Goal: Task Accomplishment & Management: Use online tool/utility

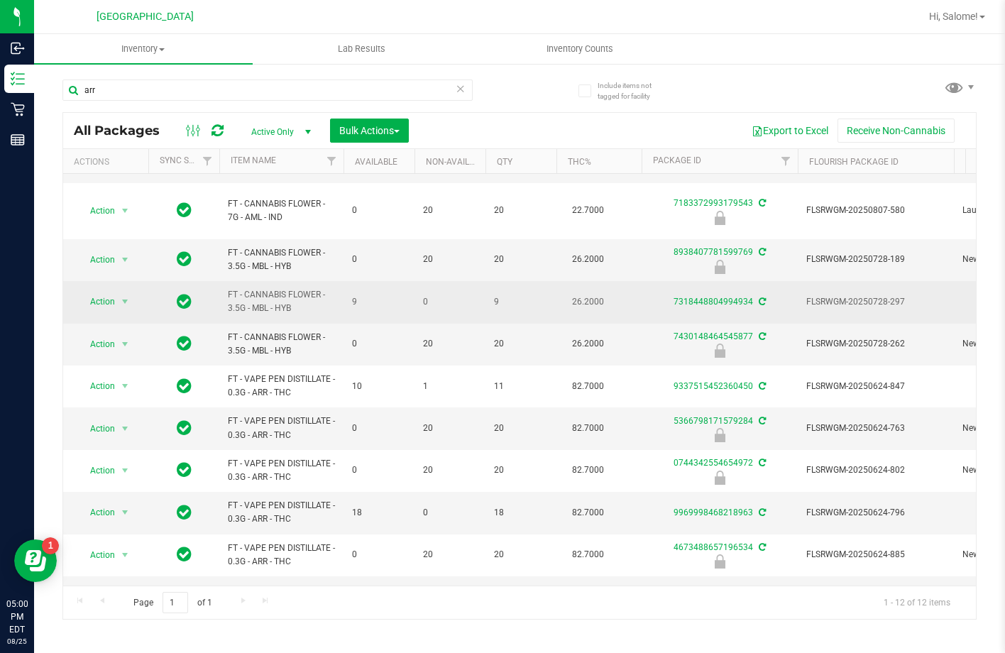
scroll to position [104, 0]
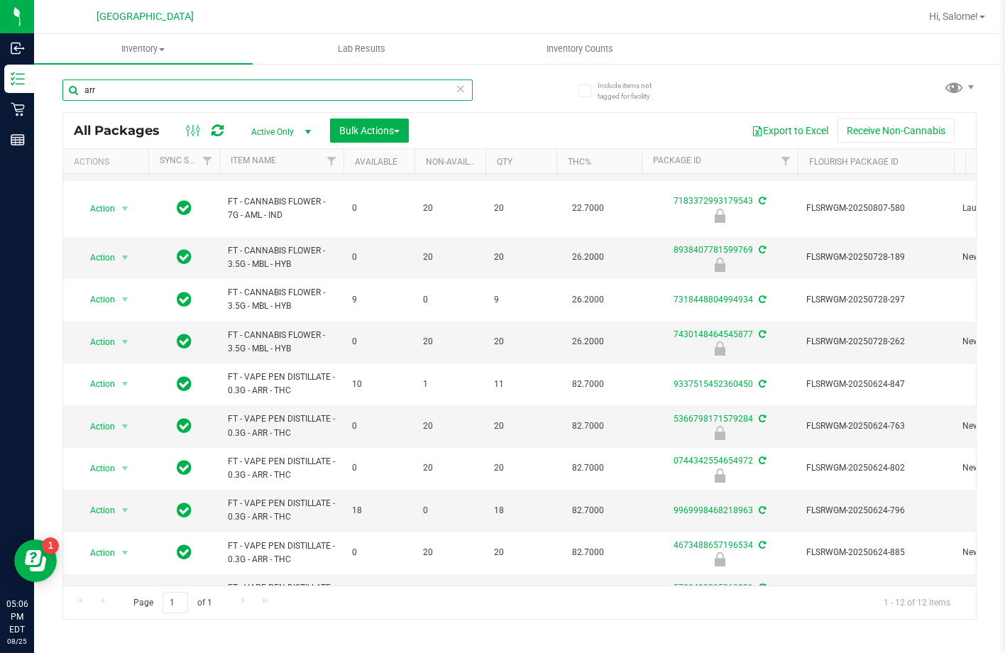
click at [344, 93] on input "arr" at bounding box center [267, 90] width 410 height 21
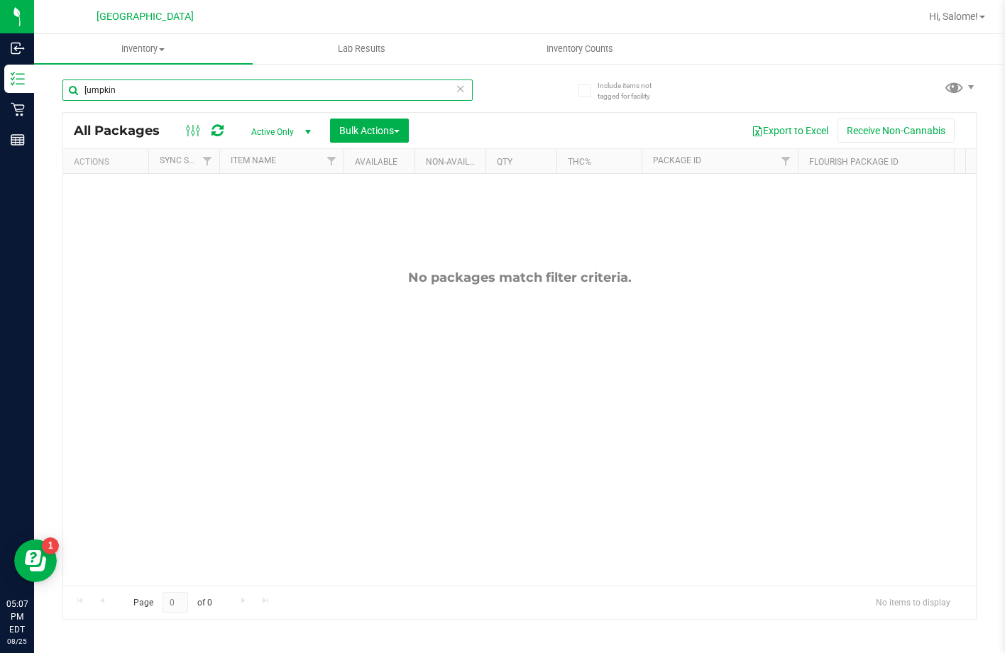
click at [84, 88] on input "[umpkin" at bounding box center [267, 90] width 410 height 21
type input "pumpkin"
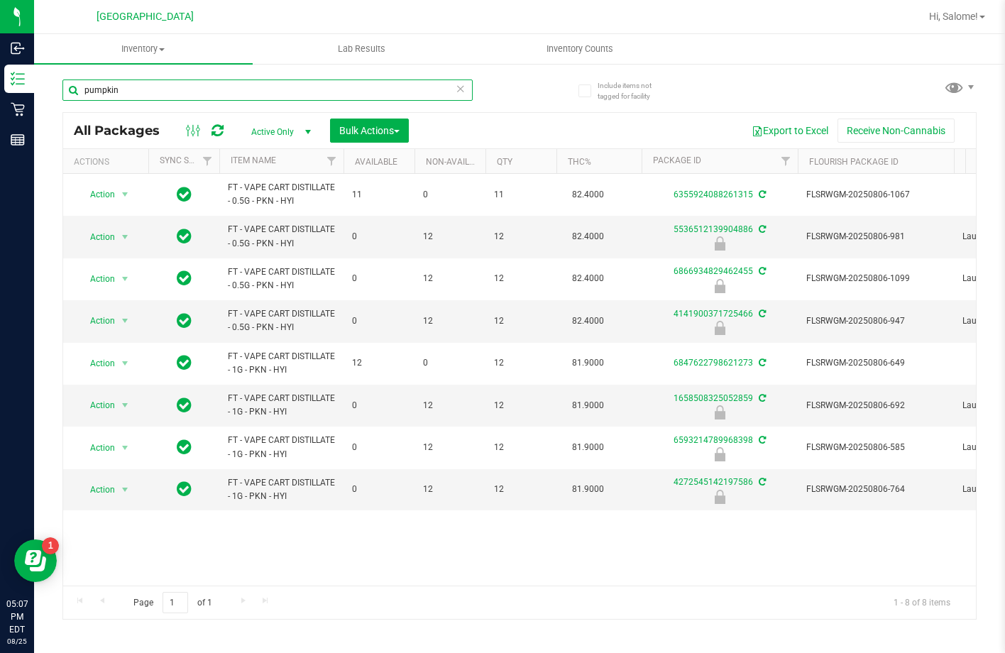
click at [214, 93] on input "pumpkin" at bounding box center [267, 90] width 410 height 21
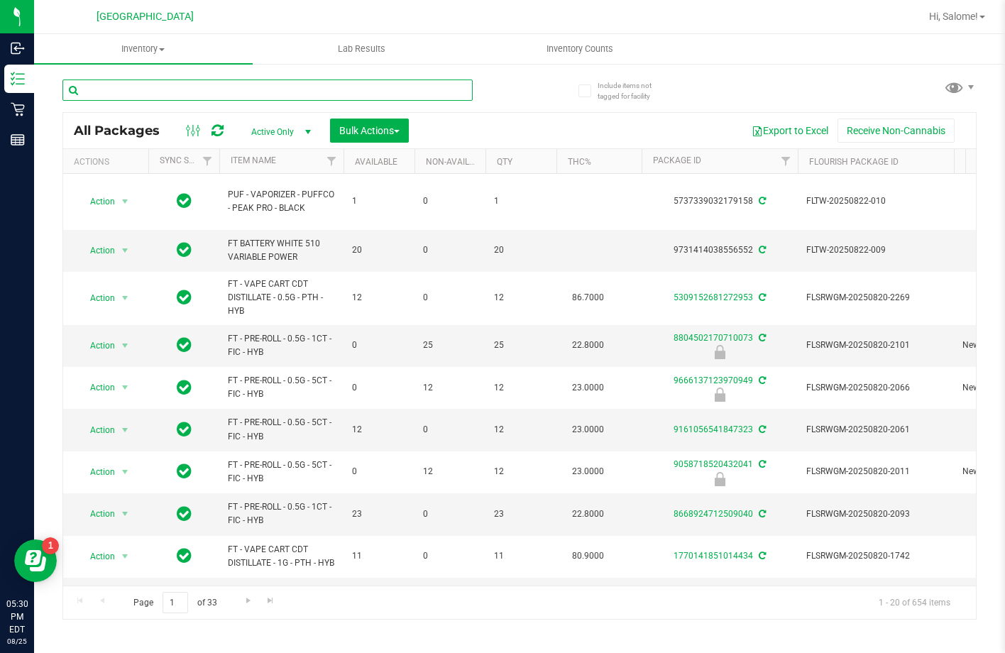
click at [305, 81] on input "text" at bounding box center [267, 90] width 410 height 21
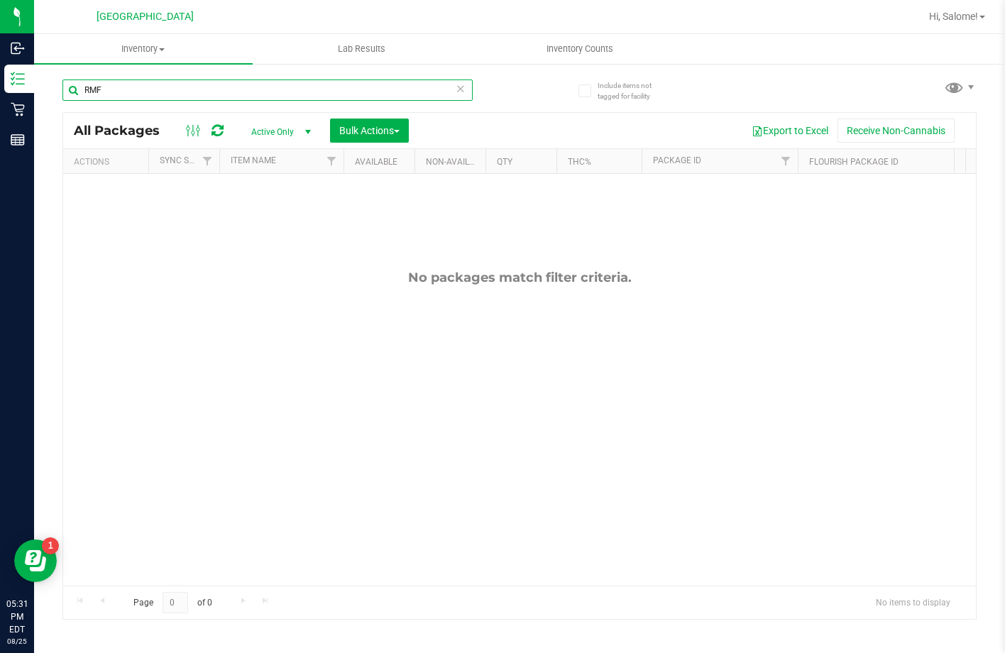
click at [273, 88] on input "RMF" at bounding box center [267, 90] width 410 height 21
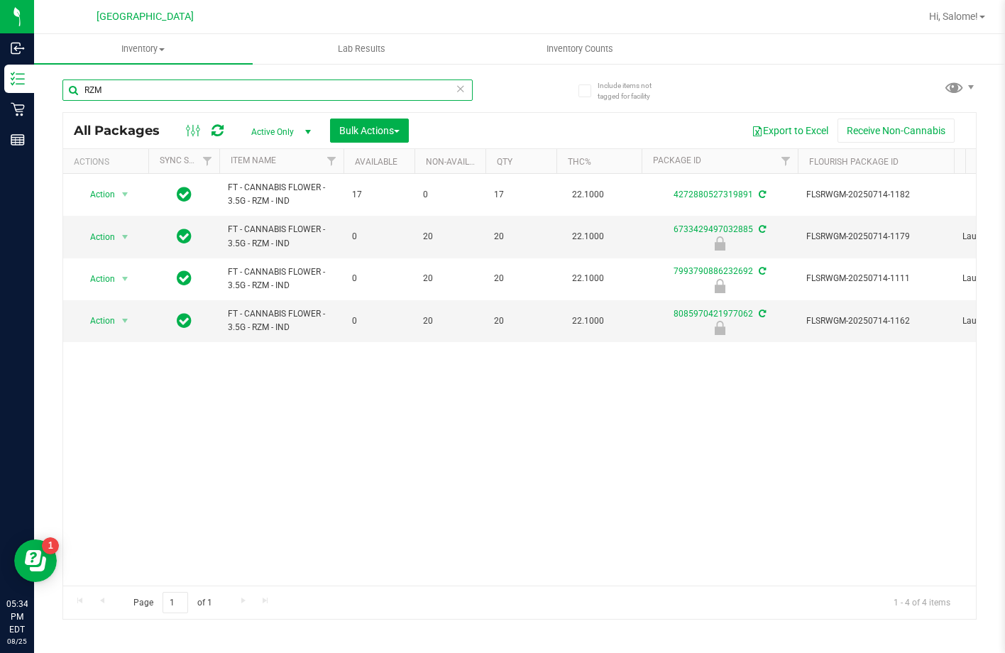
click at [240, 88] on input "RZM" at bounding box center [267, 90] width 410 height 21
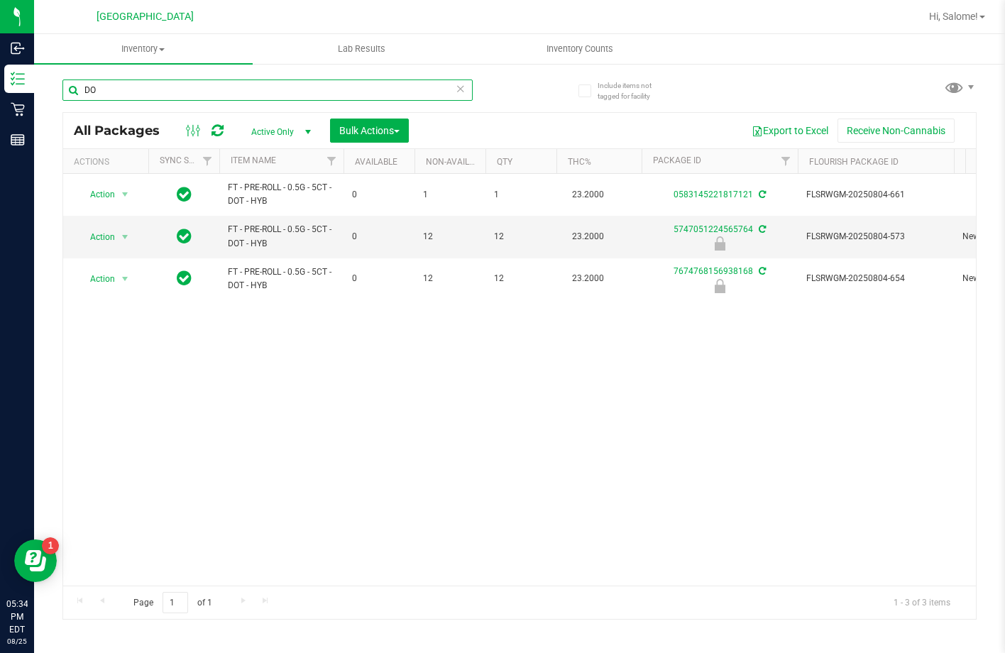
type input "D"
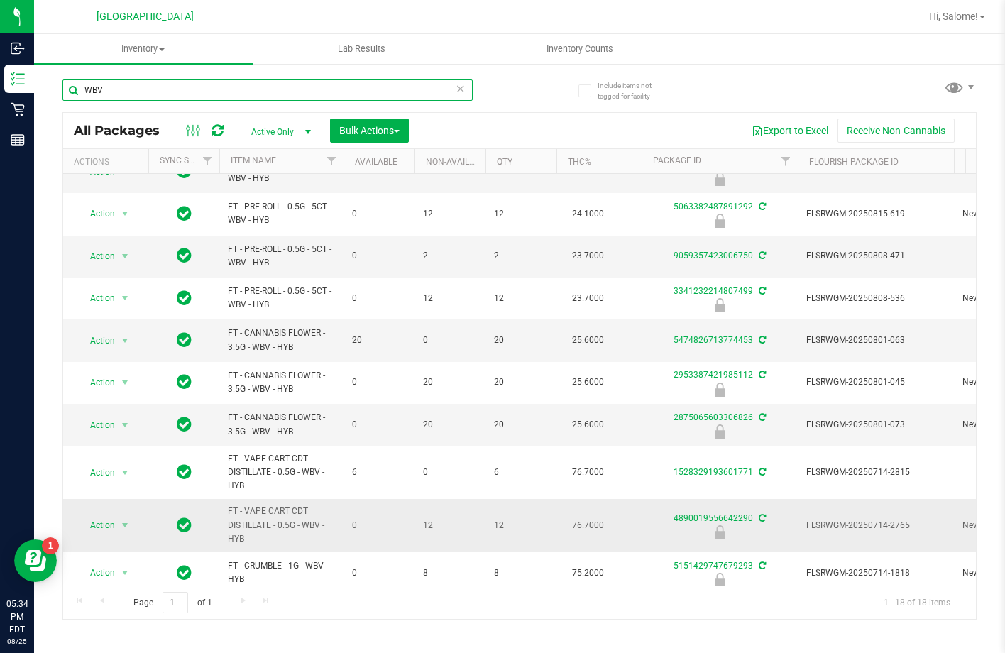
scroll to position [355, 0]
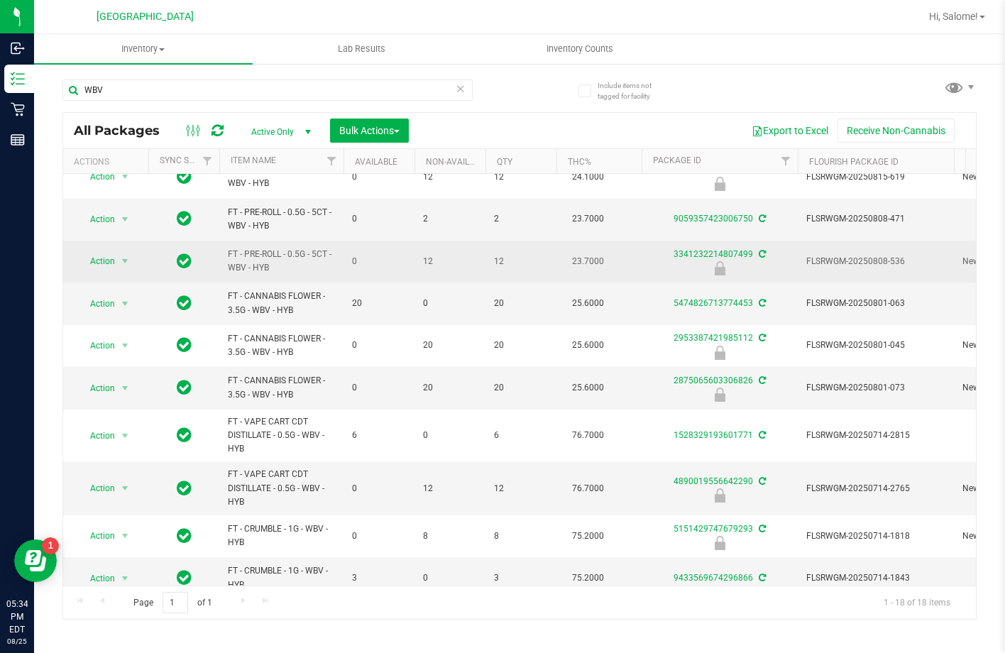
click at [305, 257] on span "FT - PRE-ROLL - 0.5G - 5CT - WBV - HYB" at bounding box center [281, 261] width 107 height 27
copy tr "FT - PRE-ROLL - 0.5G - 5CT - WBV - HYB"
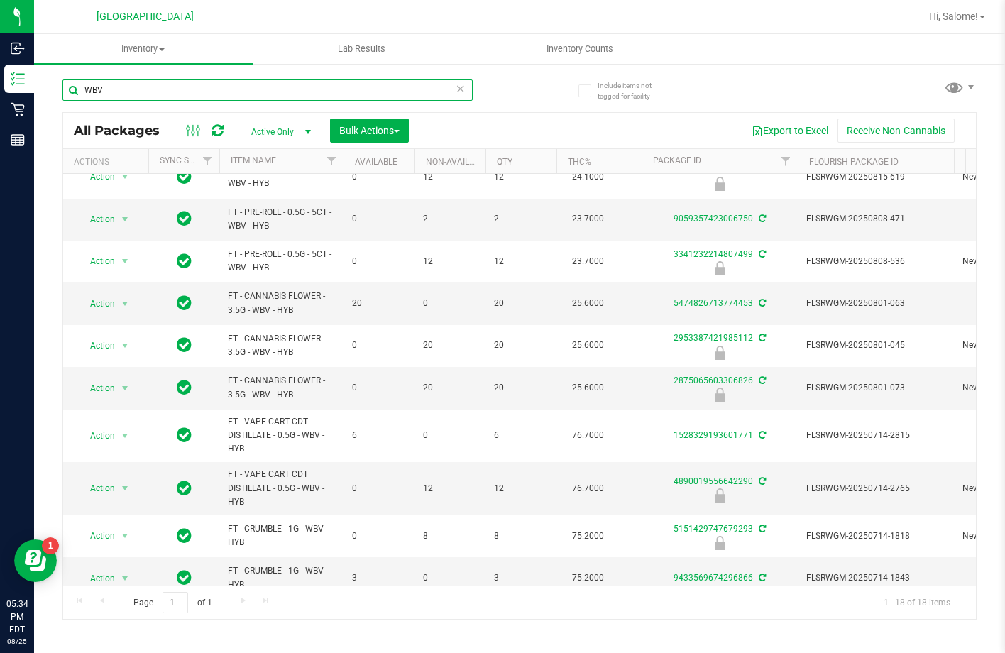
click at [326, 92] on input "WBV" at bounding box center [267, 90] width 410 height 21
click at [327, 92] on input "WBV" at bounding box center [267, 90] width 410 height 21
paste input "FT - PRE-ROLL - 0.5G - 5CT - WBV - HYB"
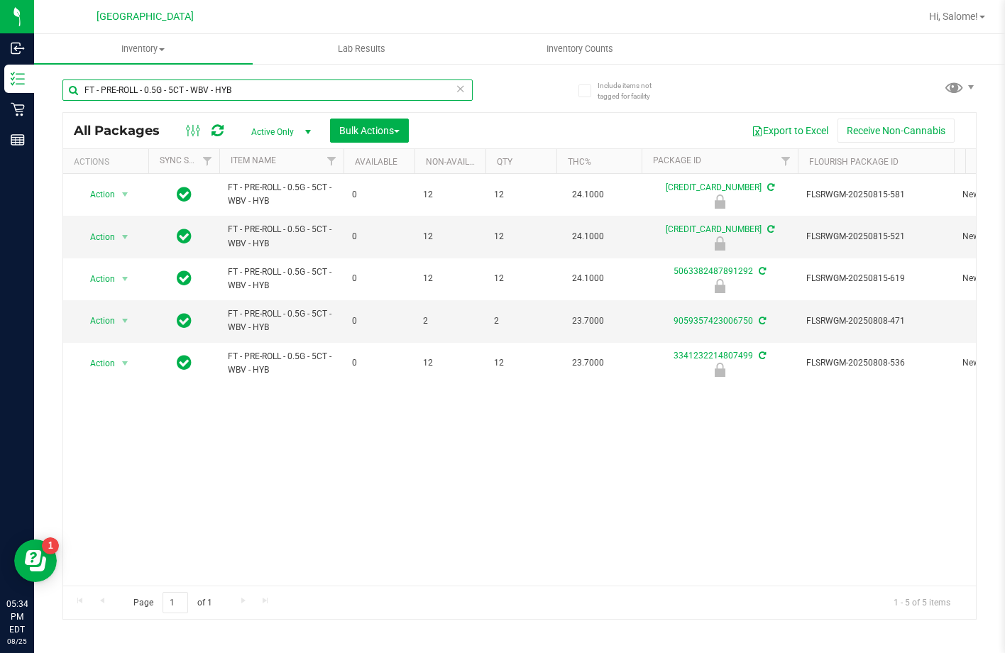
type input "FT - PRE-ROLL - 0.5G - 5CT - WBV - HYB"
click at [461, 93] on icon at bounding box center [461, 88] width 10 height 17
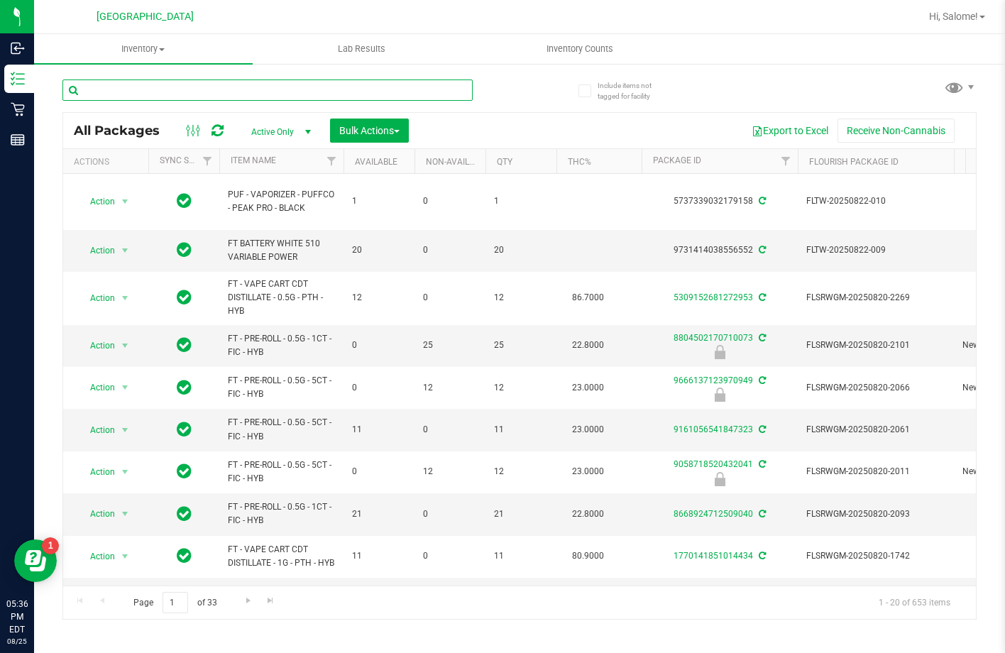
click at [415, 84] on input "text" at bounding box center [267, 90] width 410 height 21
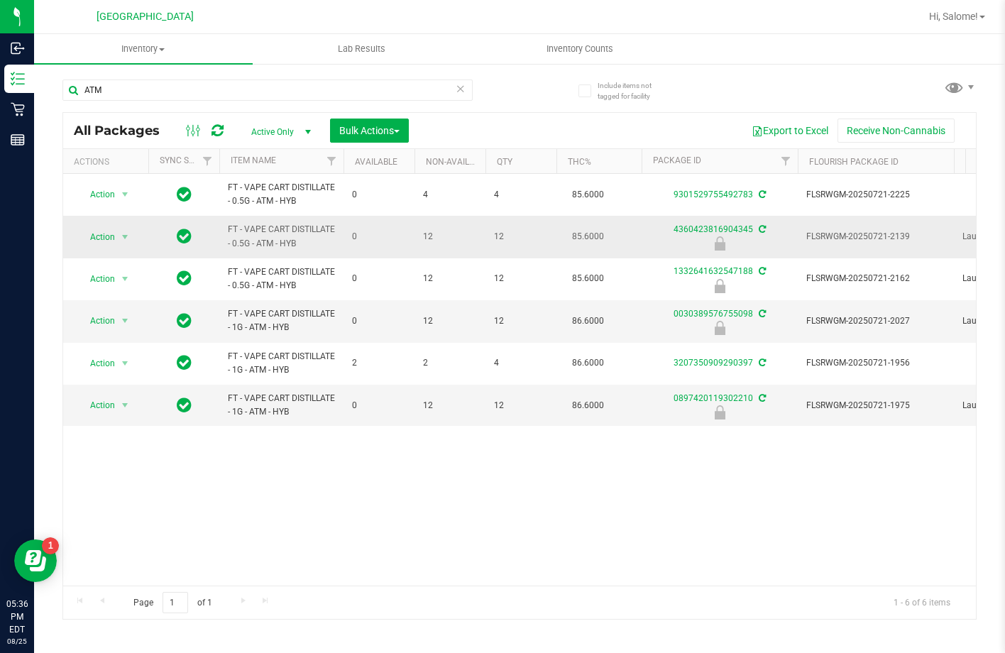
click at [305, 226] on span "FT - VAPE CART DISTILLATE - 0.5G - ATM - HYB" at bounding box center [281, 236] width 107 height 27
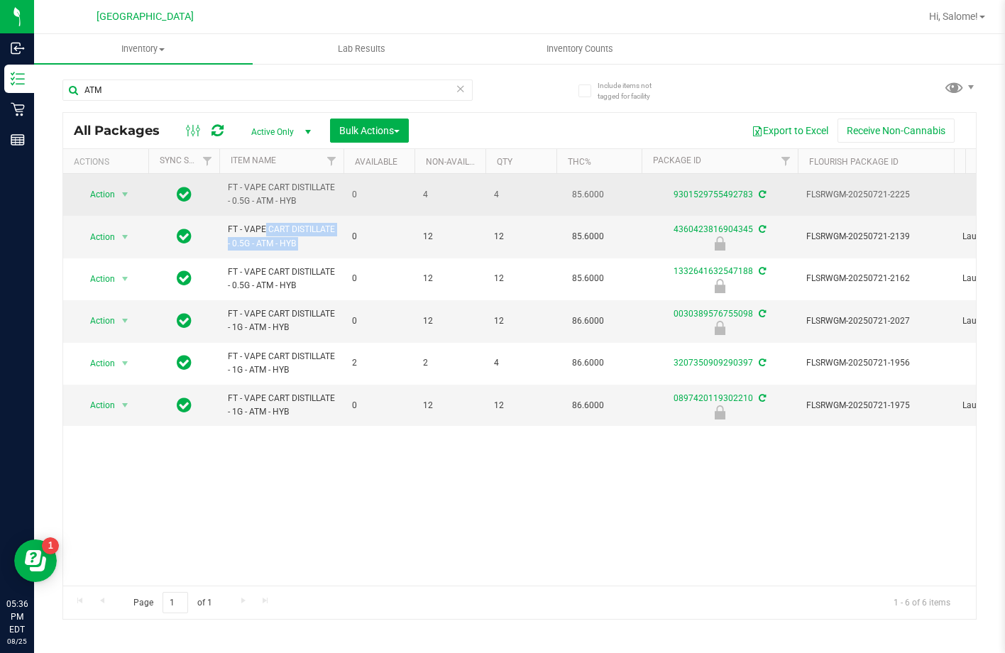
copy tr "FT - VAPE CART DISTILLATE - 0.5G - ATM - HYB"
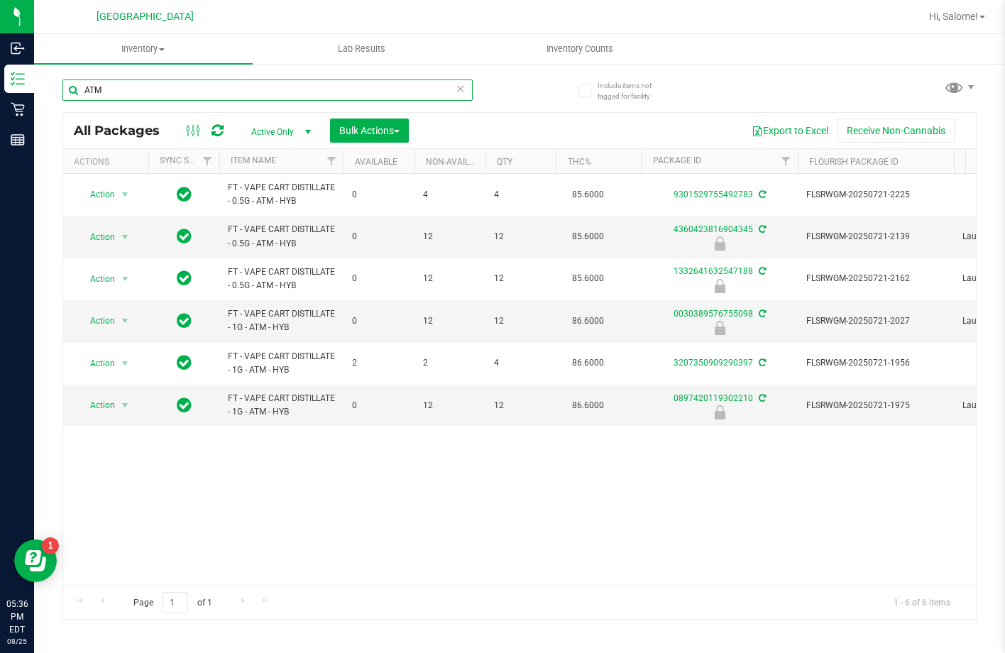
click at [255, 86] on input "ATM" at bounding box center [267, 90] width 410 height 21
paste input "FT - VAPE CART DISTILLATE - 0.5G - ATM - HYB"
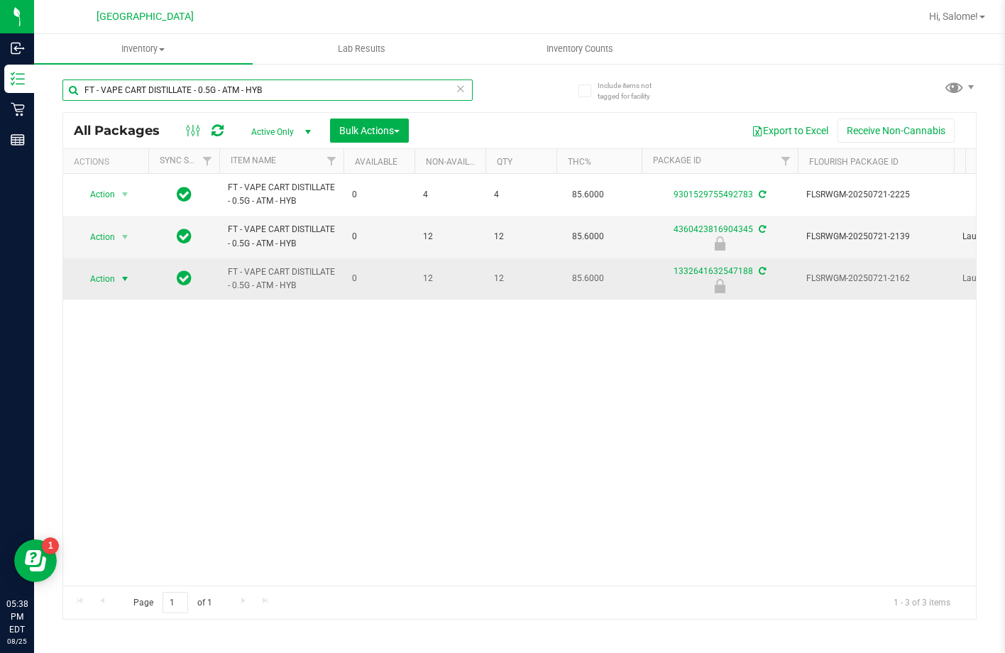
type input "FT - VAPE CART DISTILLATE - 0.5G - ATM - HYB"
click at [119, 275] on span "select" at bounding box center [125, 279] width 18 height 20
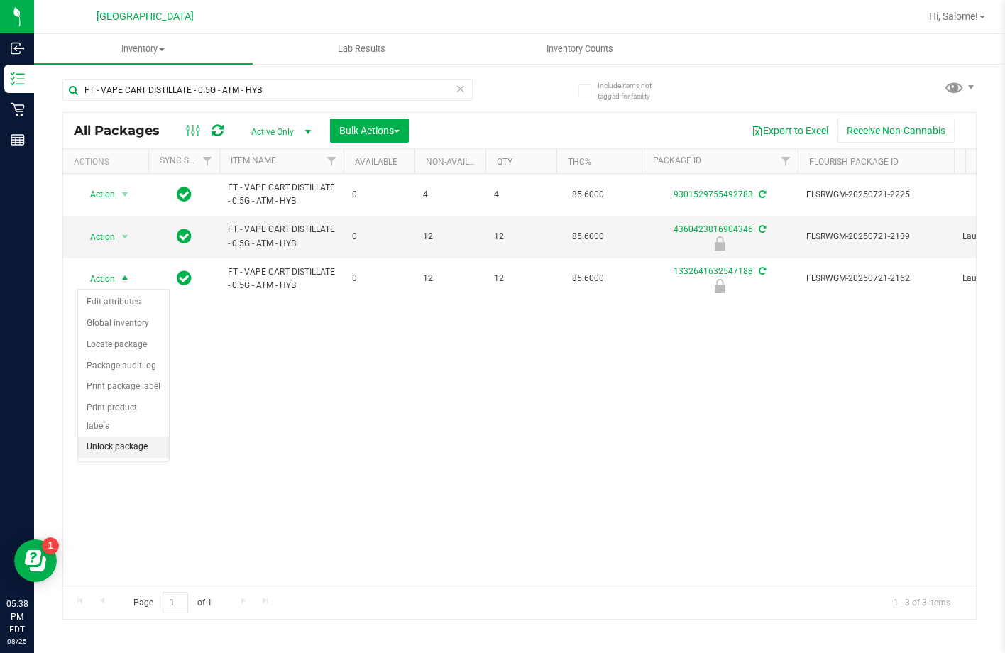
click at [129, 437] on li "Unlock package" at bounding box center [123, 447] width 91 height 21
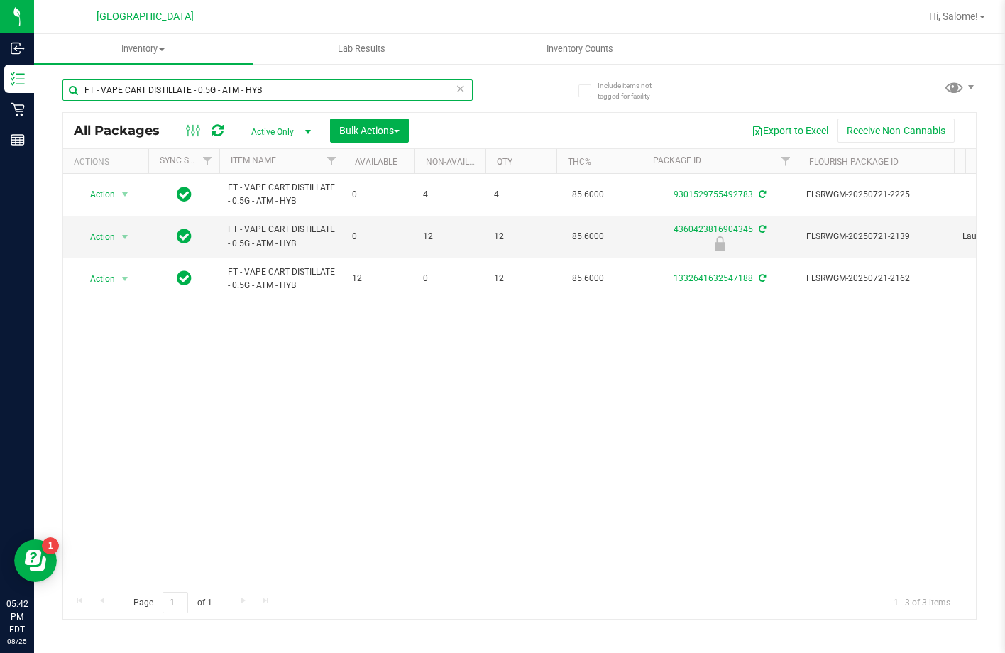
click at [276, 81] on input "FT - VAPE CART DISTILLATE - 0.5G - ATM - HYB" at bounding box center [267, 90] width 410 height 21
type input "[CREDIT_CARD_NUMBER]"
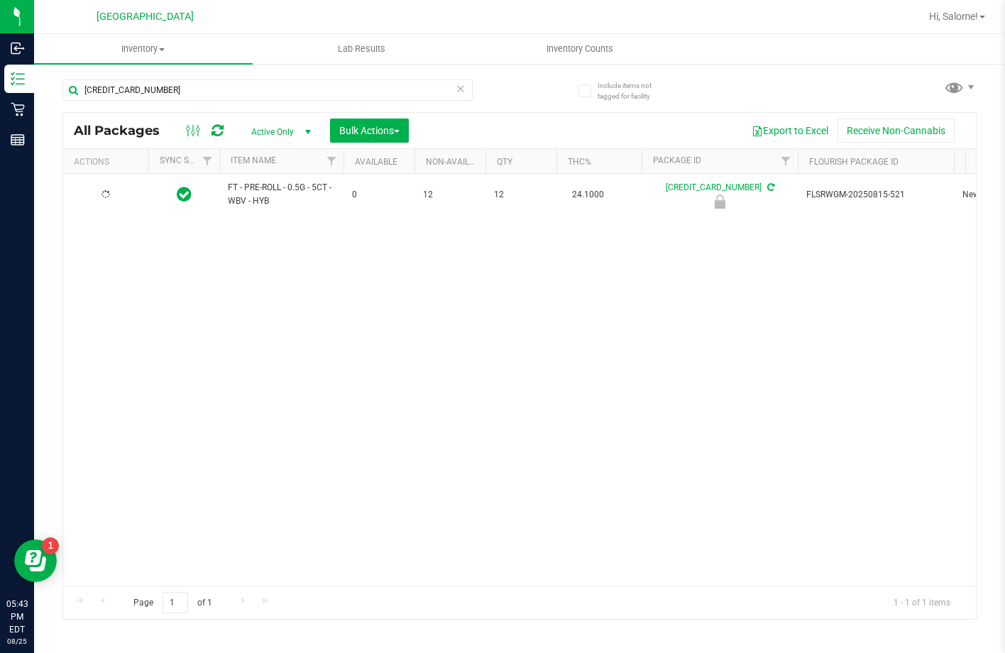
click at [112, 196] on div at bounding box center [106, 194] width 68 height 13
click at [112, 196] on span "Action" at bounding box center [96, 195] width 38 height 20
click at [133, 353] on li "Unlock package" at bounding box center [123, 363] width 91 height 21
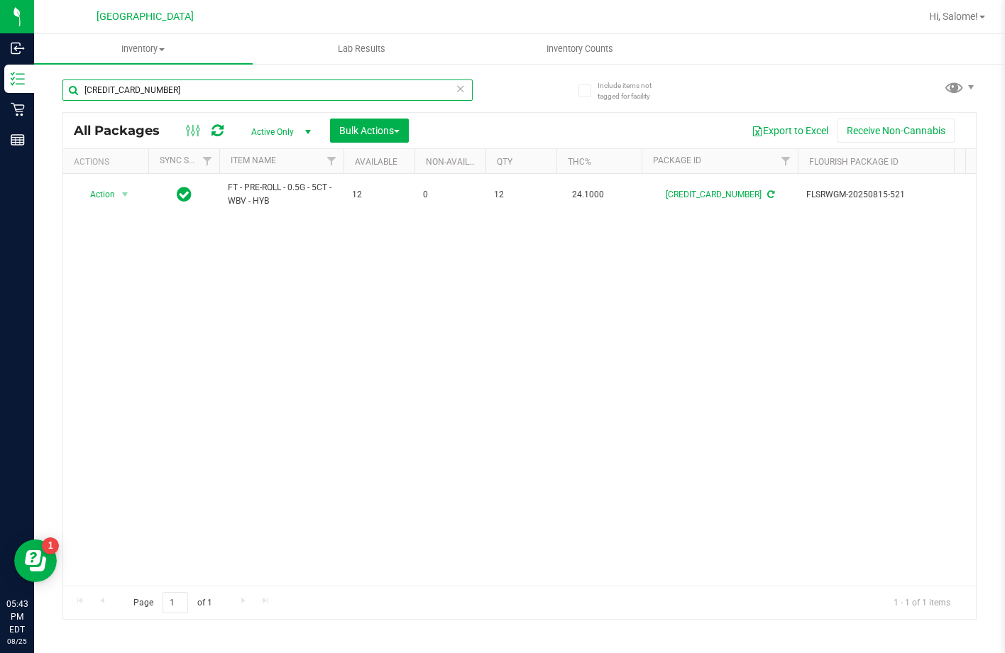
click at [183, 87] on input "[CREDIT_CARD_NUMBER]" at bounding box center [267, 90] width 410 height 21
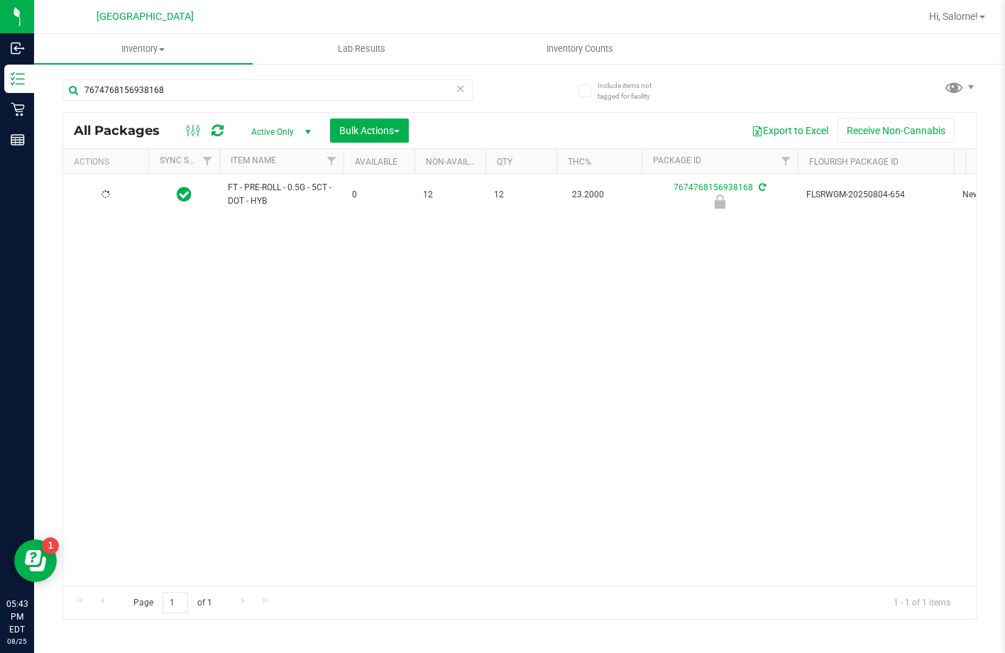
click at [276, 187] on span "FT - PRE-ROLL - 0.5G - 5CT - DOT - HYB" at bounding box center [281, 194] width 107 height 27
copy tr "FT - PRE-ROLL - 0.5G - 5CT - DOT - HYB"
click at [334, 87] on input "7674768156938168" at bounding box center [267, 90] width 410 height 21
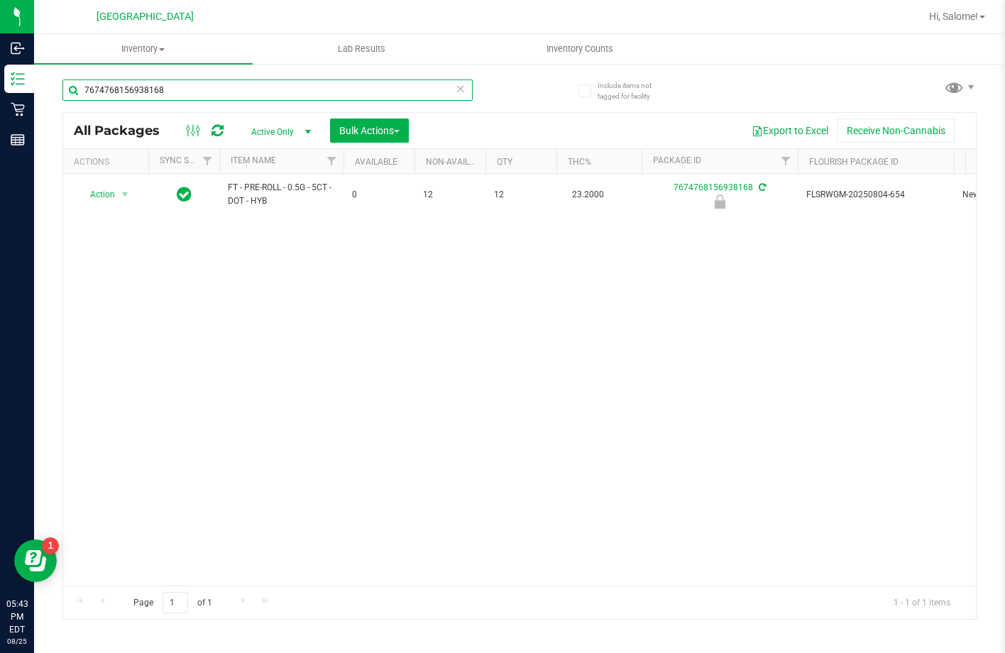
click at [334, 87] on input "7674768156938168" at bounding box center [267, 90] width 410 height 21
paste input "FT - PRE-ROLL - 0.5G - 5CT - DOT - HYB"
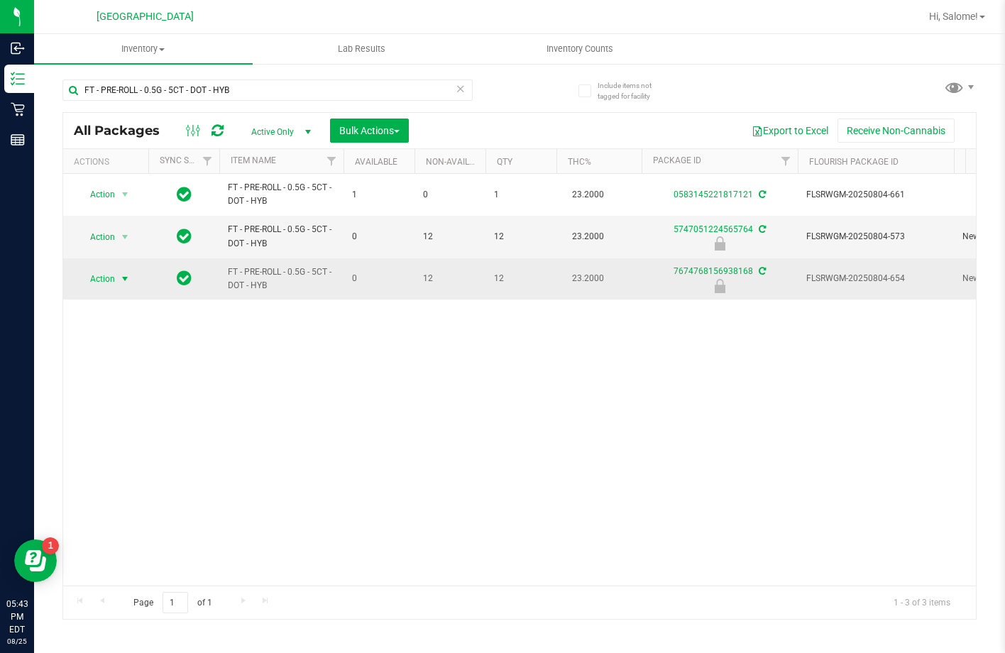
click at [120, 283] on span "select" at bounding box center [124, 278] width 11 height 11
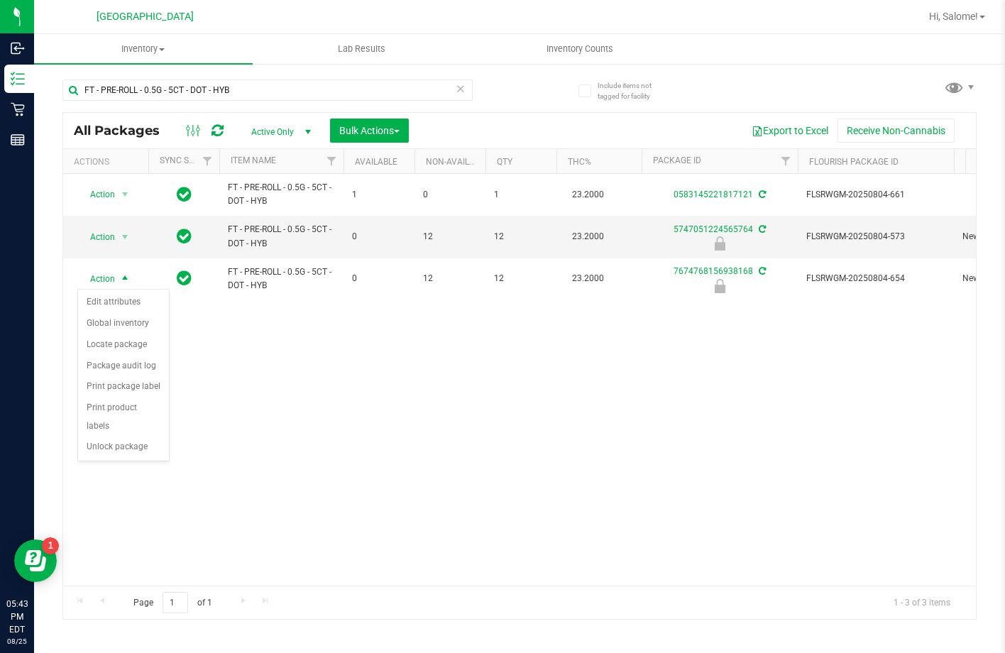
click at [314, 377] on div "Action Action Create package Edit attributes Global inventory Locate package Lo…" at bounding box center [519, 380] width 913 height 412
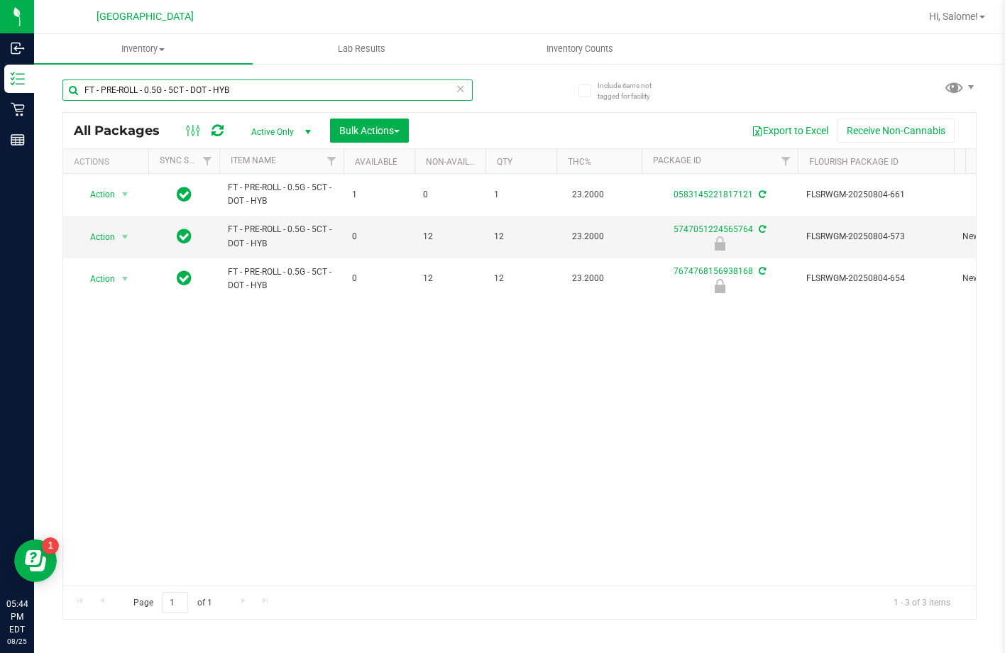
click at [261, 92] on input "FT - PRE-ROLL - 0.5G - 5CT - DOT - HYB" at bounding box center [267, 90] width 410 height 21
click at [262, 92] on input "FT - PRE-ROLL - 0.5G - 5CT - DOT - HYB" at bounding box center [267, 90] width 410 height 21
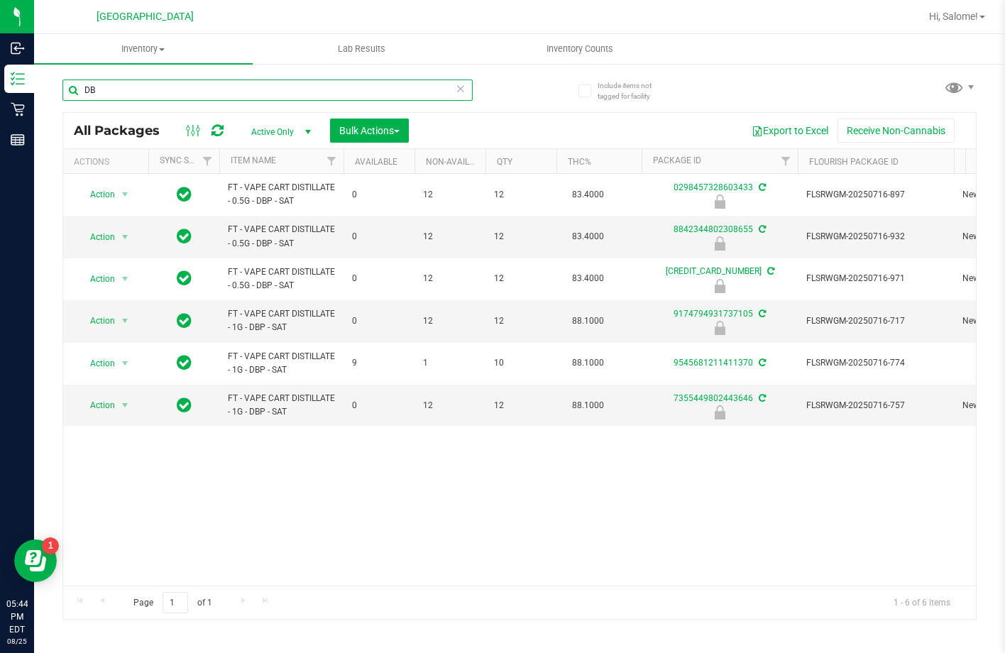
type input "D"
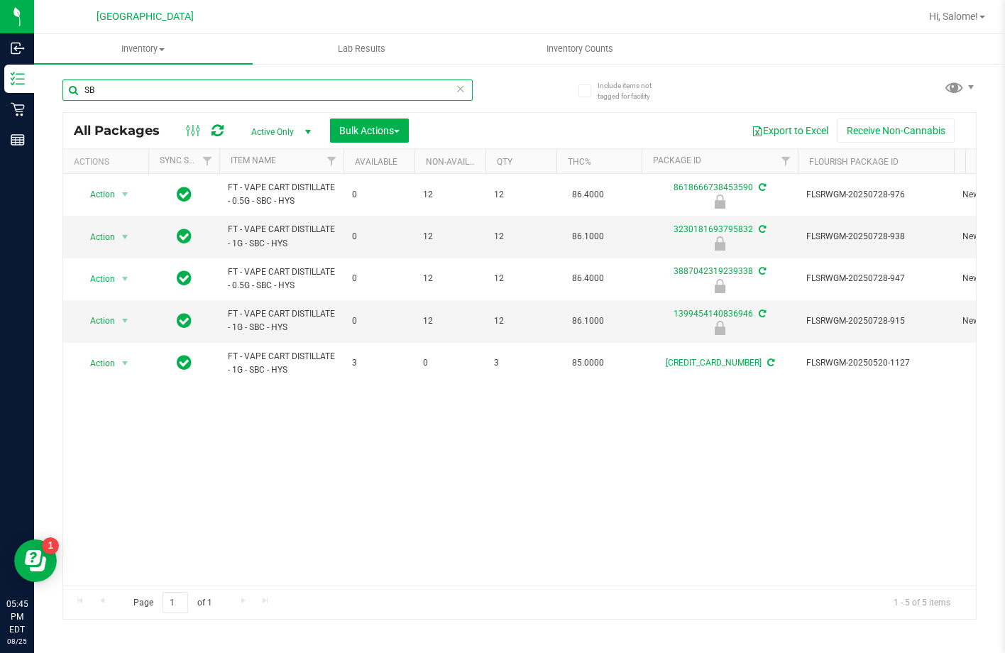
type input "S"
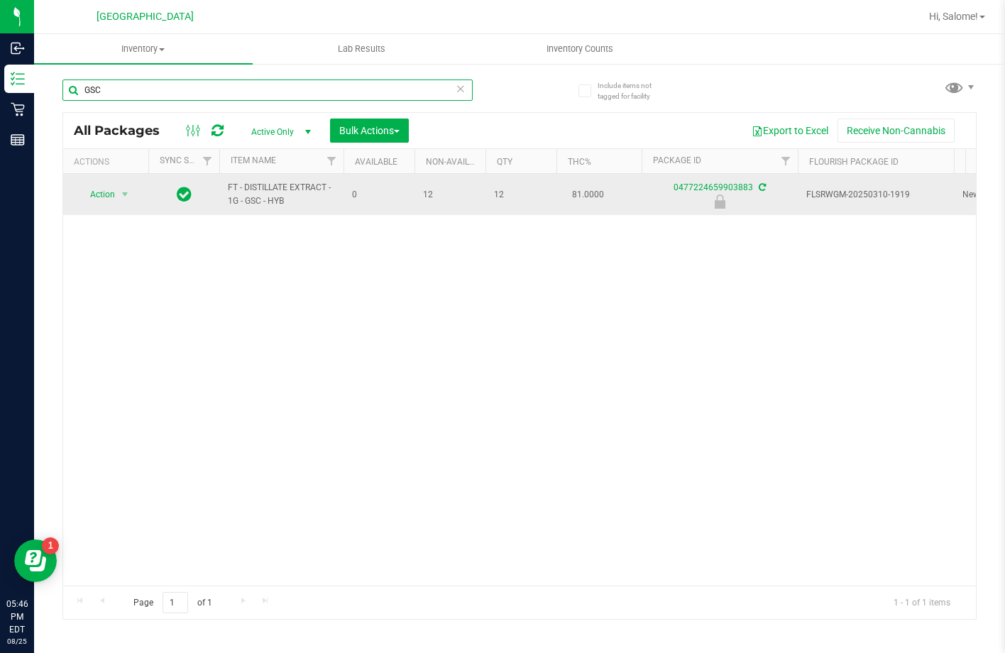
type input "GSC"
click at [106, 195] on span "Action" at bounding box center [96, 195] width 38 height 20
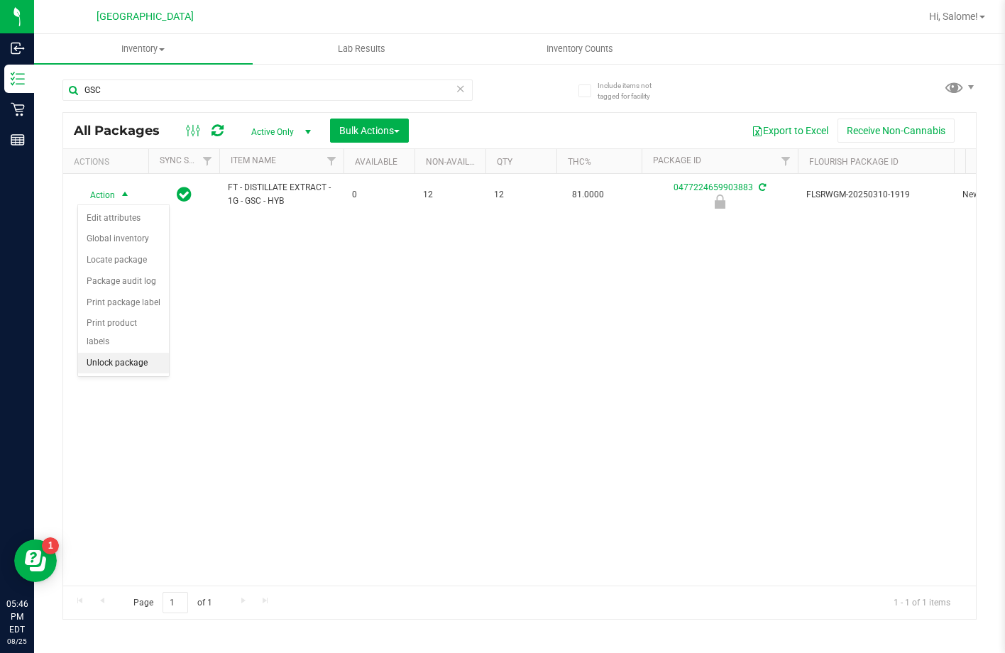
click at [157, 353] on li "Unlock package" at bounding box center [123, 363] width 91 height 21
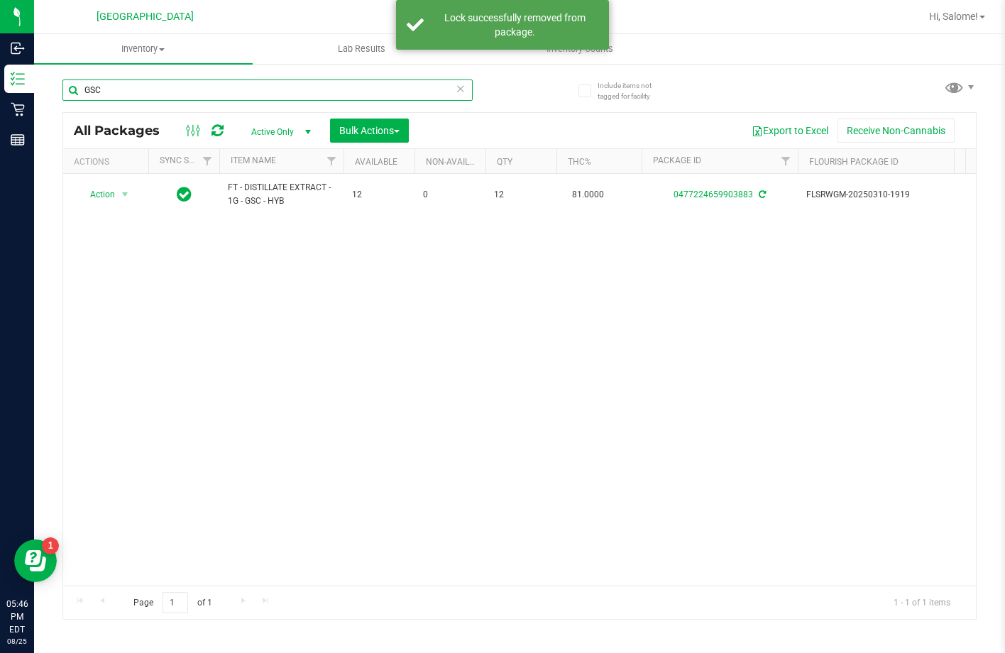
click at [195, 99] on input "GSC" at bounding box center [267, 90] width 410 height 21
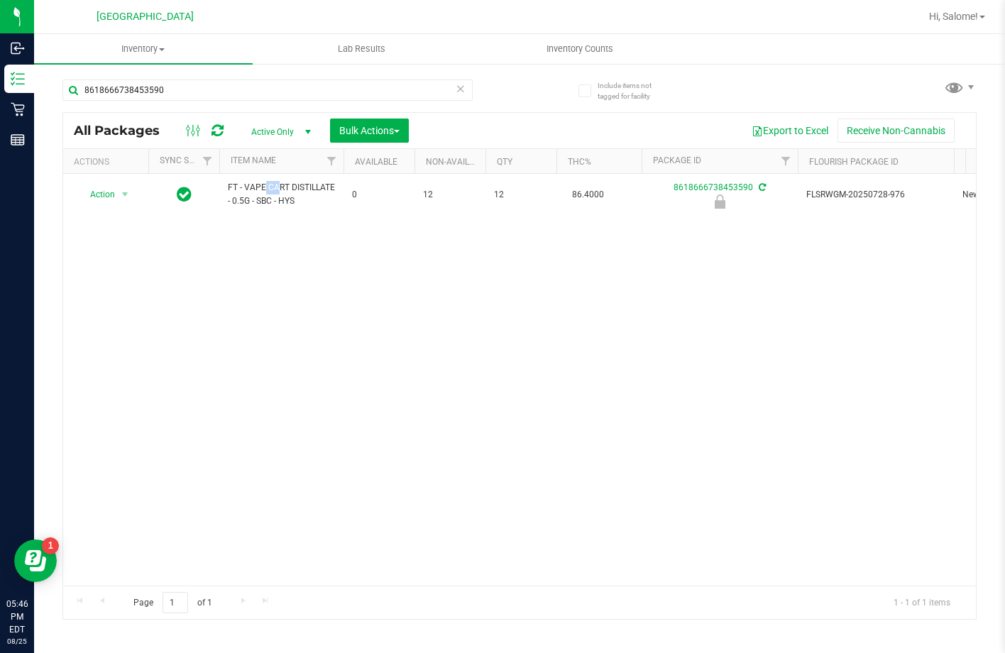
click at [266, 181] on span "FT - VAPE CART DISTILLATE - 0.5G - SBC - HYS" at bounding box center [281, 194] width 107 height 27
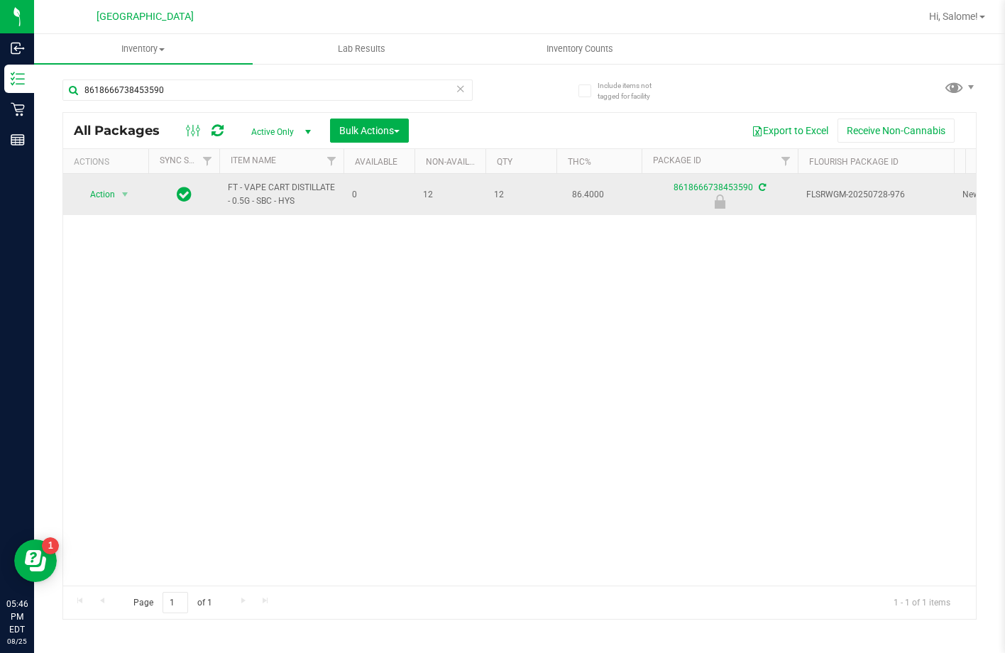
click at [265, 187] on span "FT - VAPE CART DISTILLATE - 0.5G - SBC - HYS" at bounding box center [281, 194] width 107 height 27
click at [264, 188] on span "FT - VAPE CART DISTILLATE - 0.5G - SBC - HYS" at bounding box center [281, 194] width 107 height 27
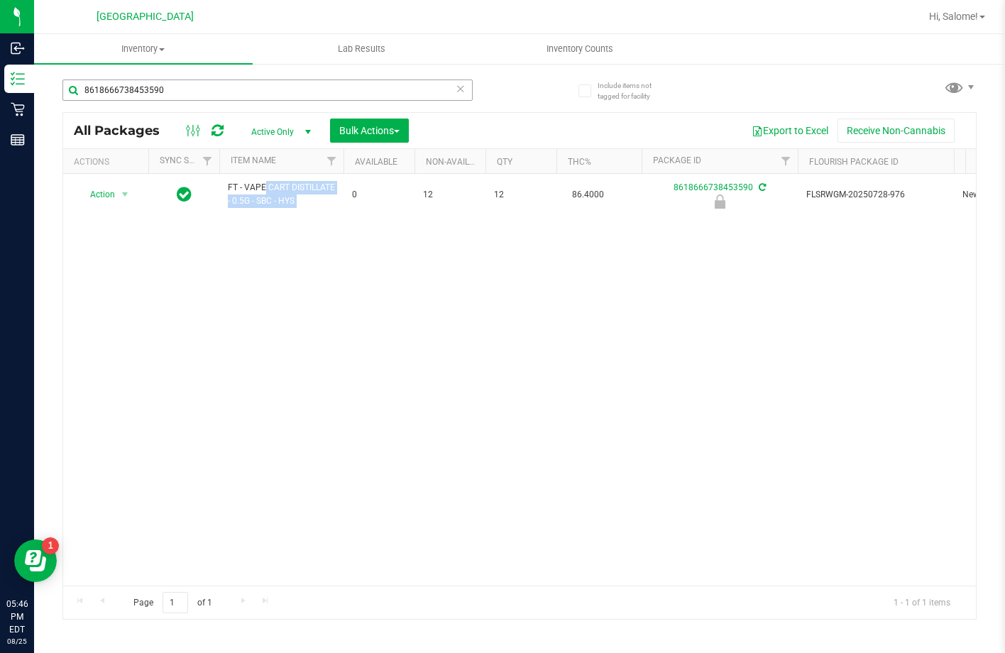
copy tr "FT - VAPE CART DISTILLATE - 0.5G - SBC - HYS"
click at [318, 86] on input "8618666738453590" at bounding box center [267, 90] width 410 height 21
paste input "FT - VAPE CART DISTILLATE - 0.5G - SBC - HYS"
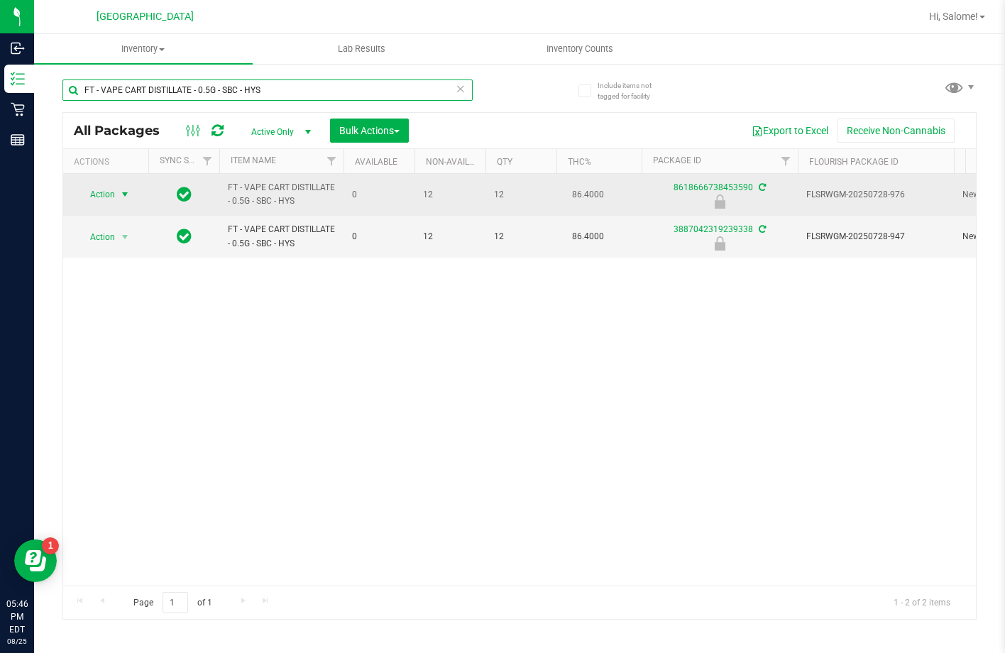
type input "FT - VAPE CART DISTILLATE - 0.5G - SBC - HYS"
click at [130, 196] on span "select" at bounding box center [124, 194] width 11 height 11
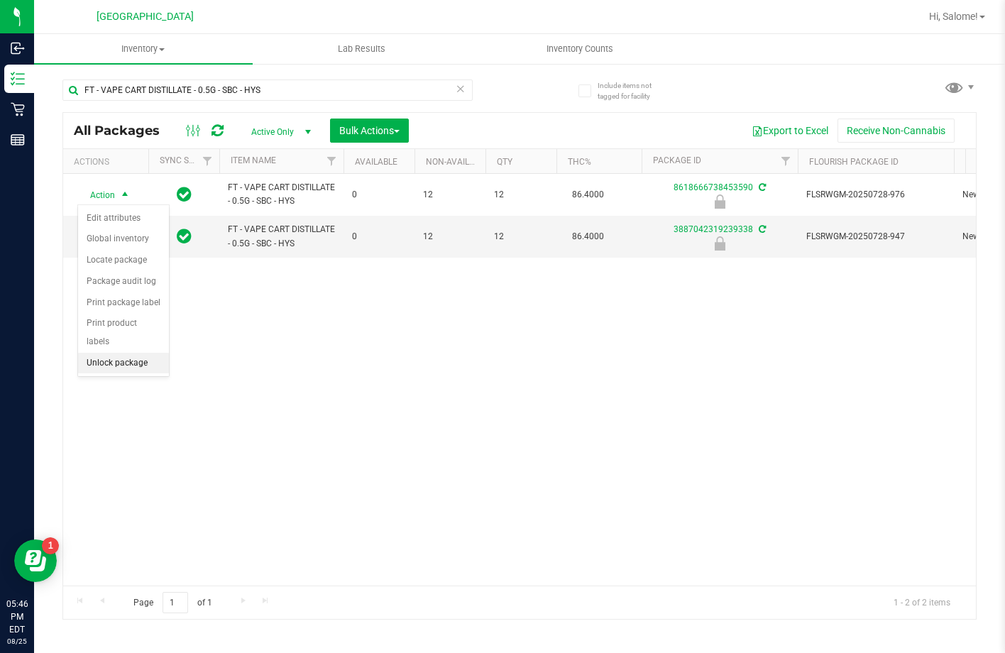
click at [123, 353] on li "Unlock package" at bounding box center [123, 363] width 91 height 21
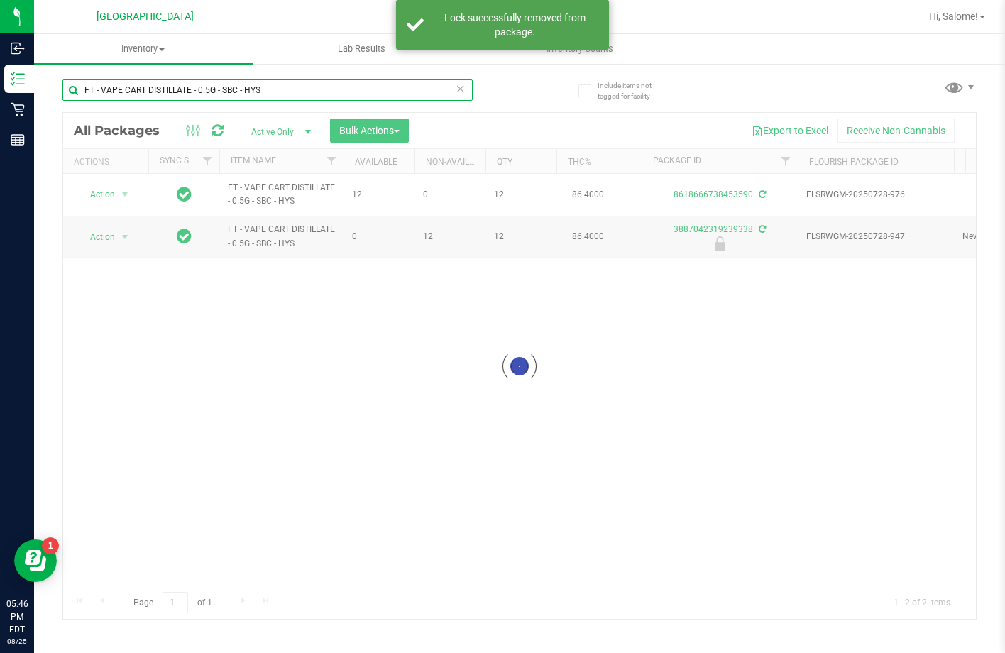
click at [299, 92] on input "FT - VAPE CART DISTILLATE - 0.5G - SBC - HYS" at bounding box center [267, 90] width 410 height 21
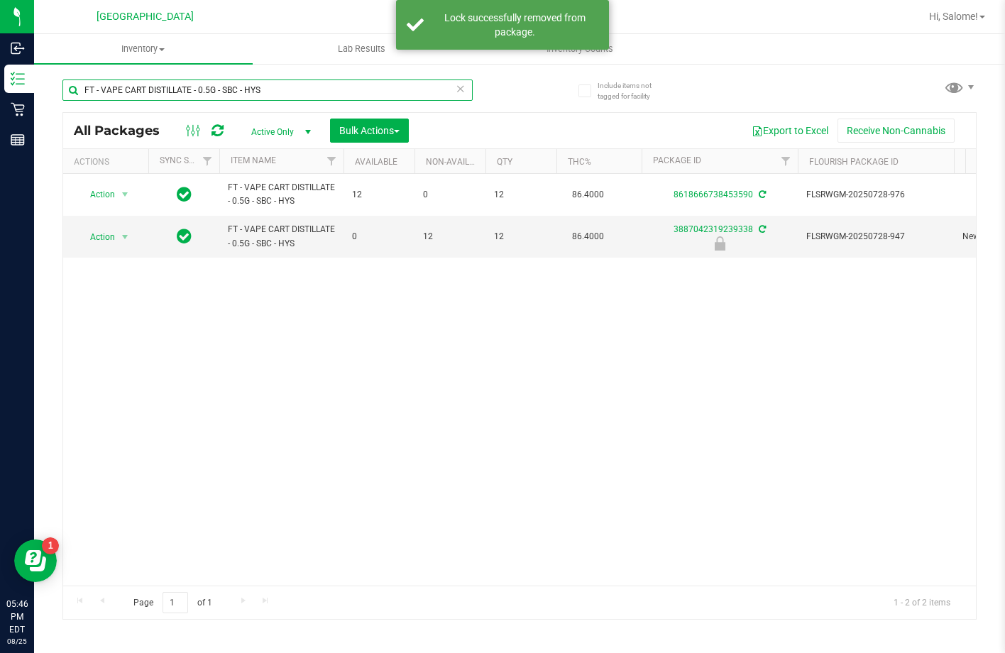
click at [299, 92] on input "FT - VAPE CART DISTILLATE - 0.5G - SBC - HYS" at bounding box center [267, 90] width 410 height 21
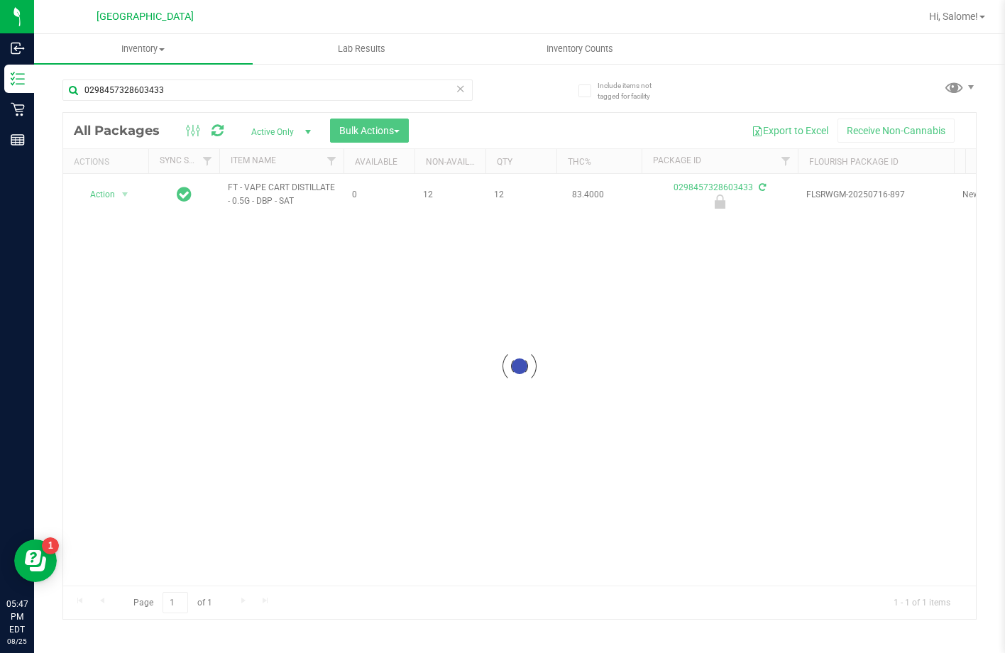
click at [282, 187] on div at bounding box center [519, 366] width 913 height 507
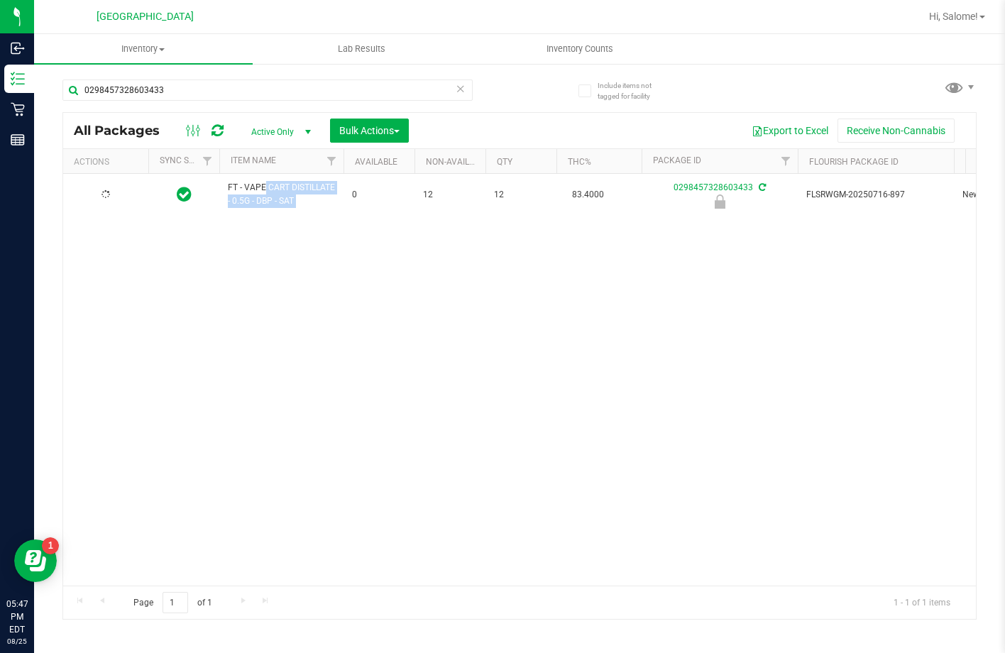
click at [282, 187] on span "FT - VAPE CART DISTILLATE - 0.5G - DBP - SAT" at bounding box center [281, 194] width 107 height 27
copy tr "FT - VAPE CART DISTILLATE - 0.5G - DBP - SAT"
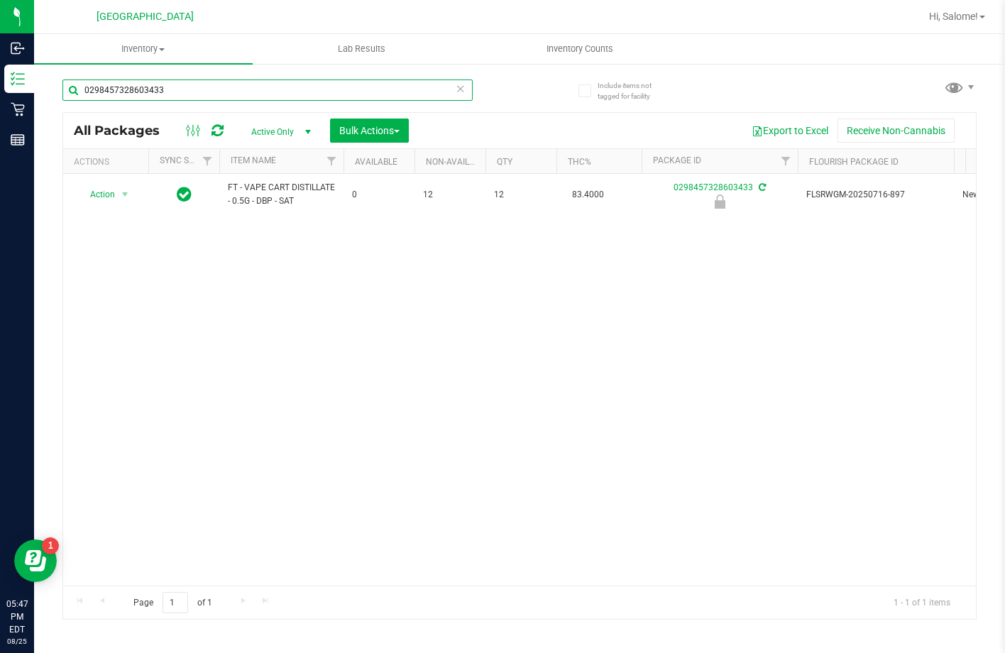
click at [287, 84] on input "0298457328603433" at bounding box center [267, 90] width 410 height 21
paste input "FT - VAPE CART DISTILLATE - 0.5G - DBP - SAT"
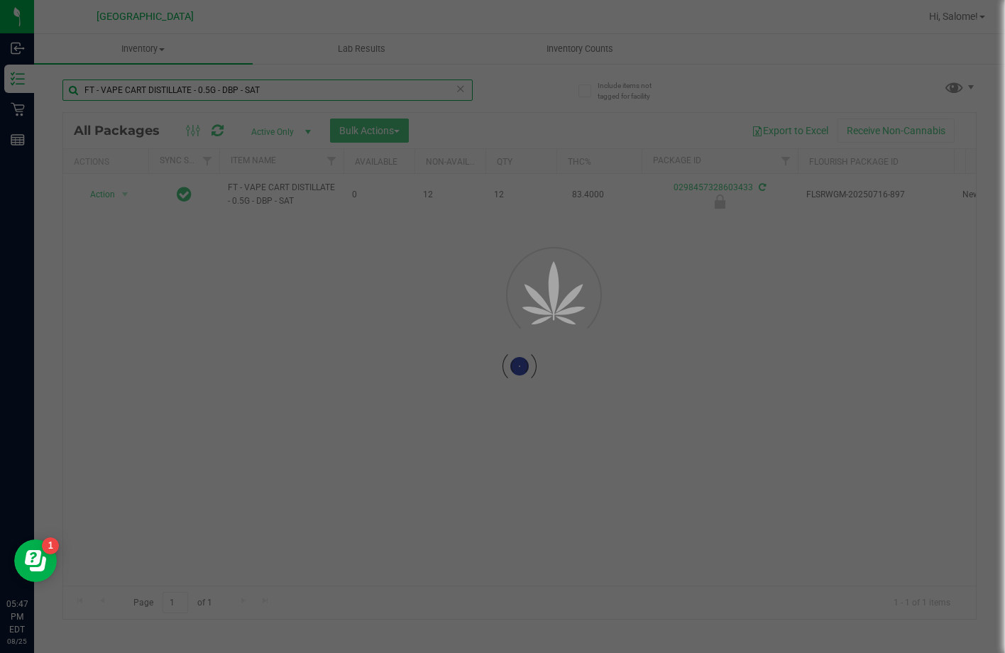
type input "FT - VAPE CART DISTILLATE - 0.5G - DBP - SAT"
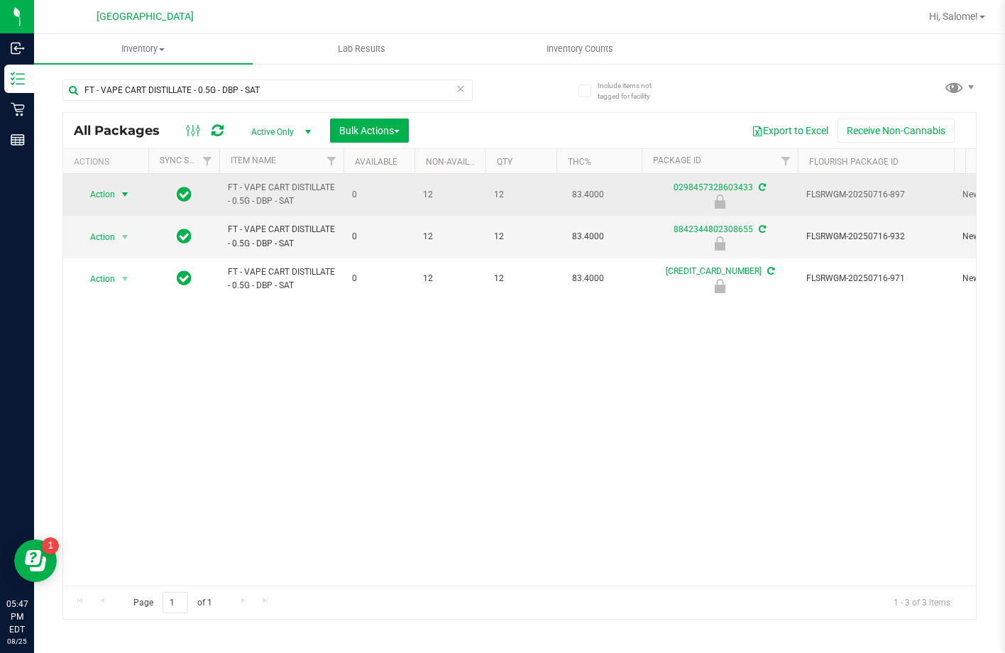
click at [97, 197] on span "Action" at bounding box center [96, 195] width 38 height 20
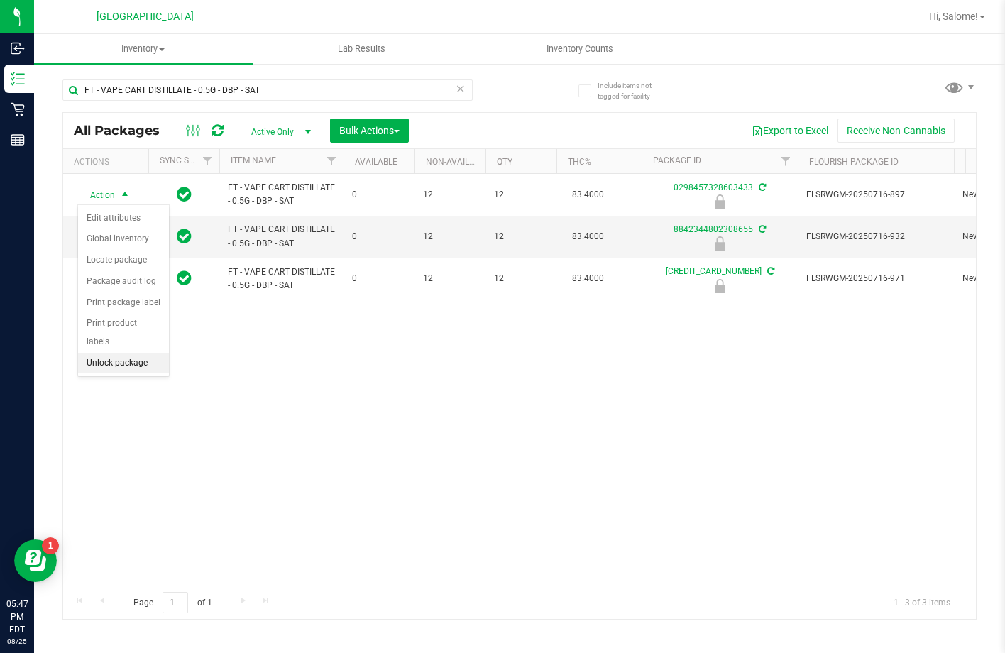
click at [132, 353] on li "Unlock package" at bounding box center [123, 363] width 91 height 21
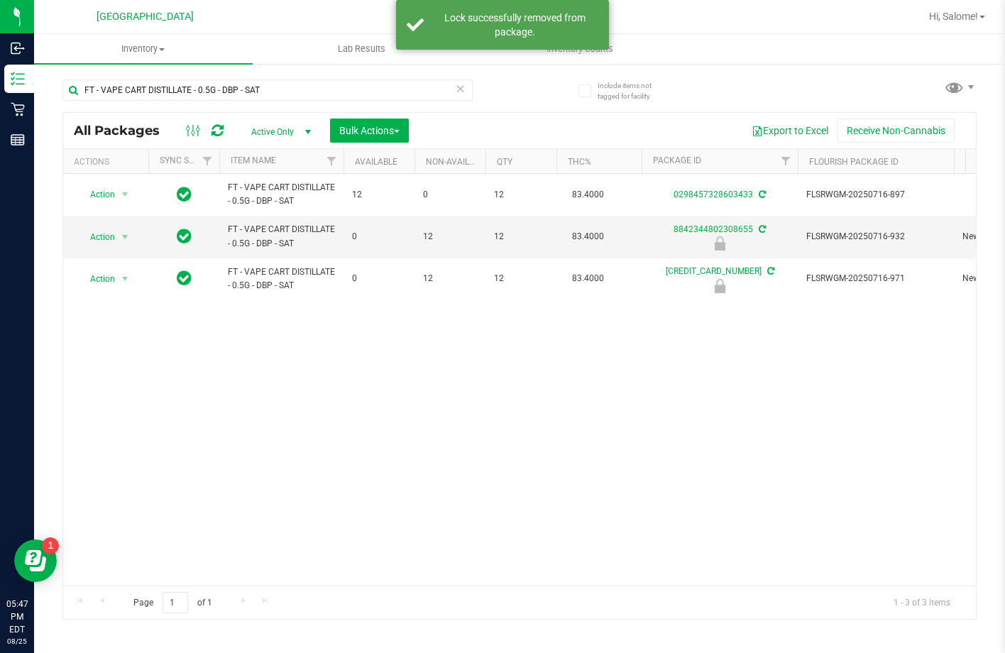
click at [462, 89] on icon at bounding box center [461, 88] width 10 height 17
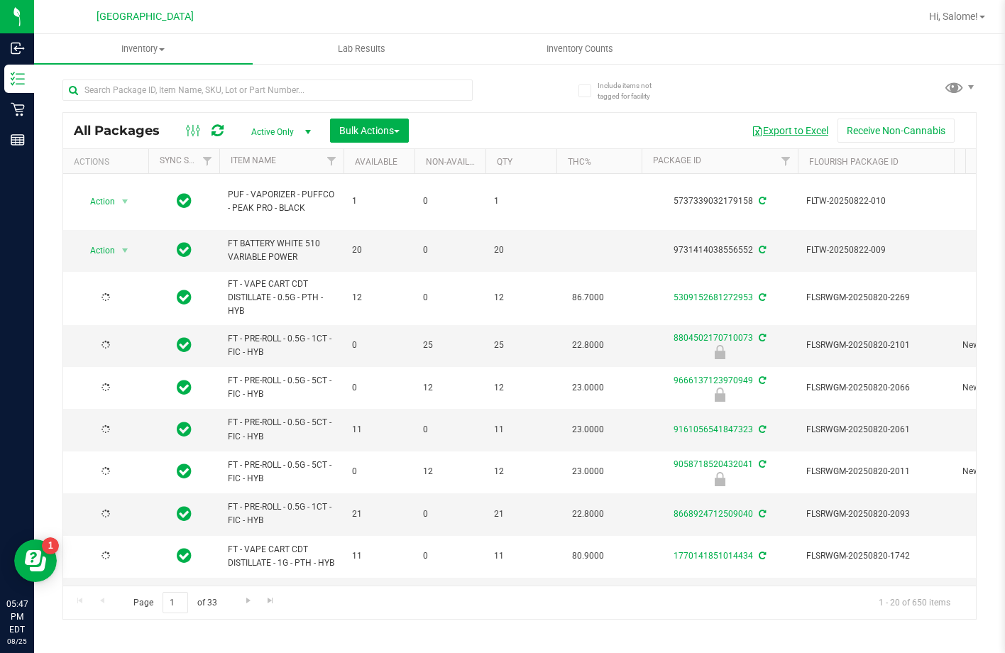
click at [790, 131] on button "Export to Excel" at bounding box center [790, 131] width 95 height 24
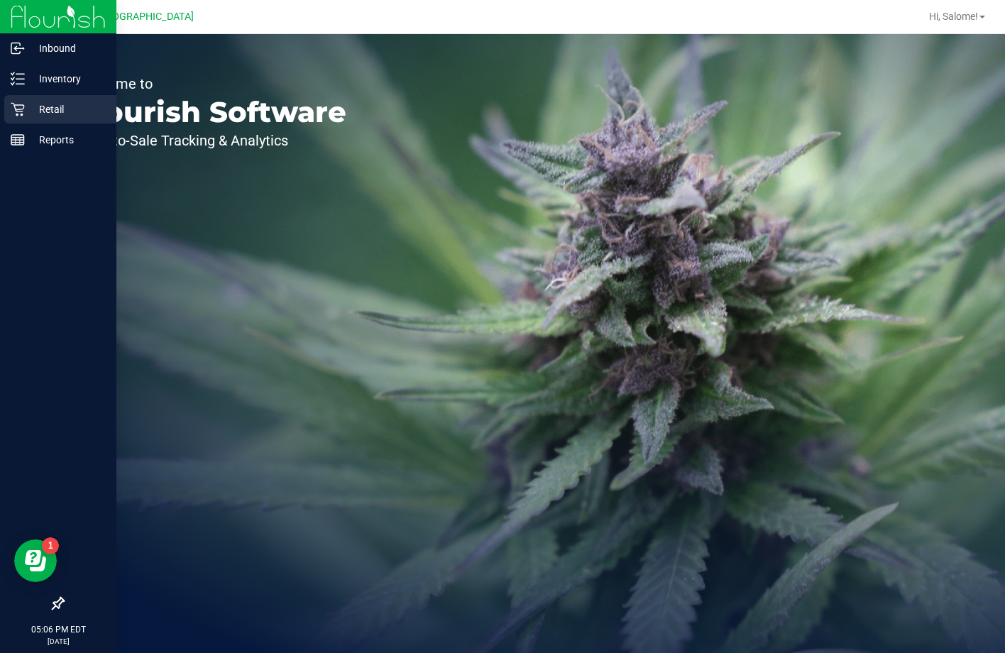
click at [26, 110] on p "Retail" at bounding box center [67, 109] width 85 height 17
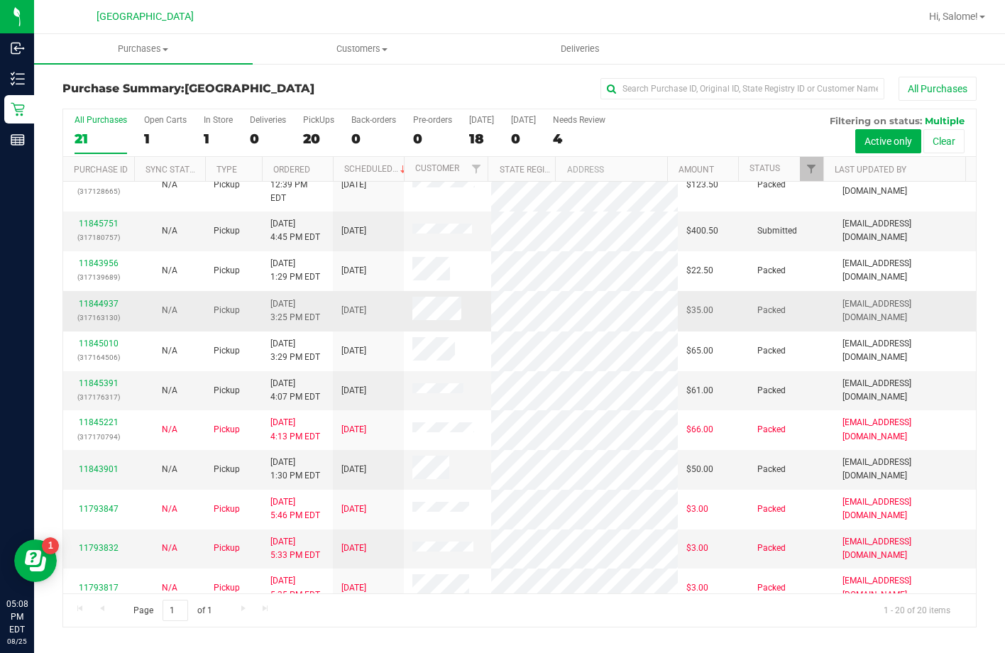
scroll to position [374, 0]
